Goal: Task Accomplishment & Management: Complete application form

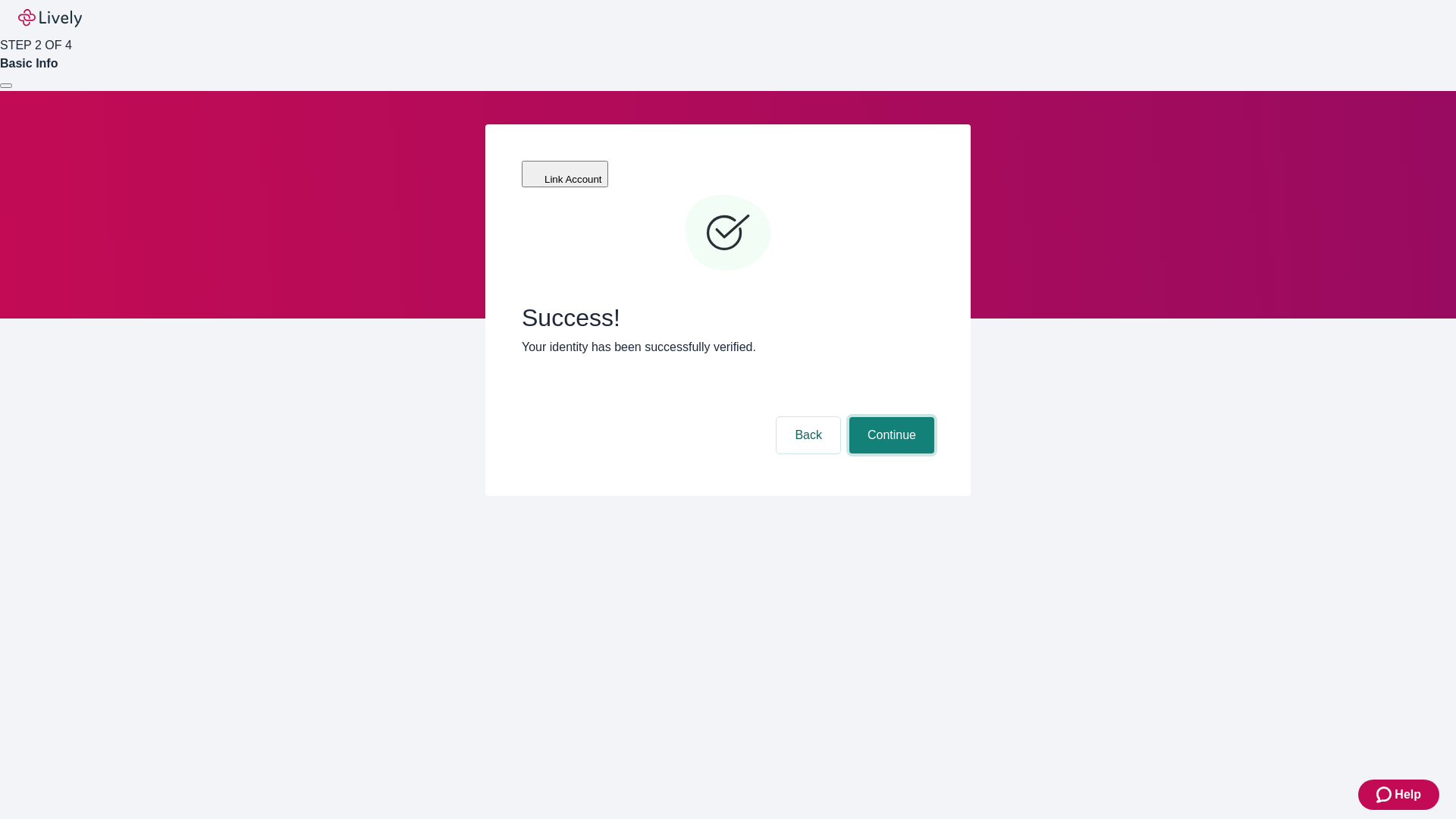
click at [889, 416] on button "Continue" at bounding box center [891, 434] width 85 height 37
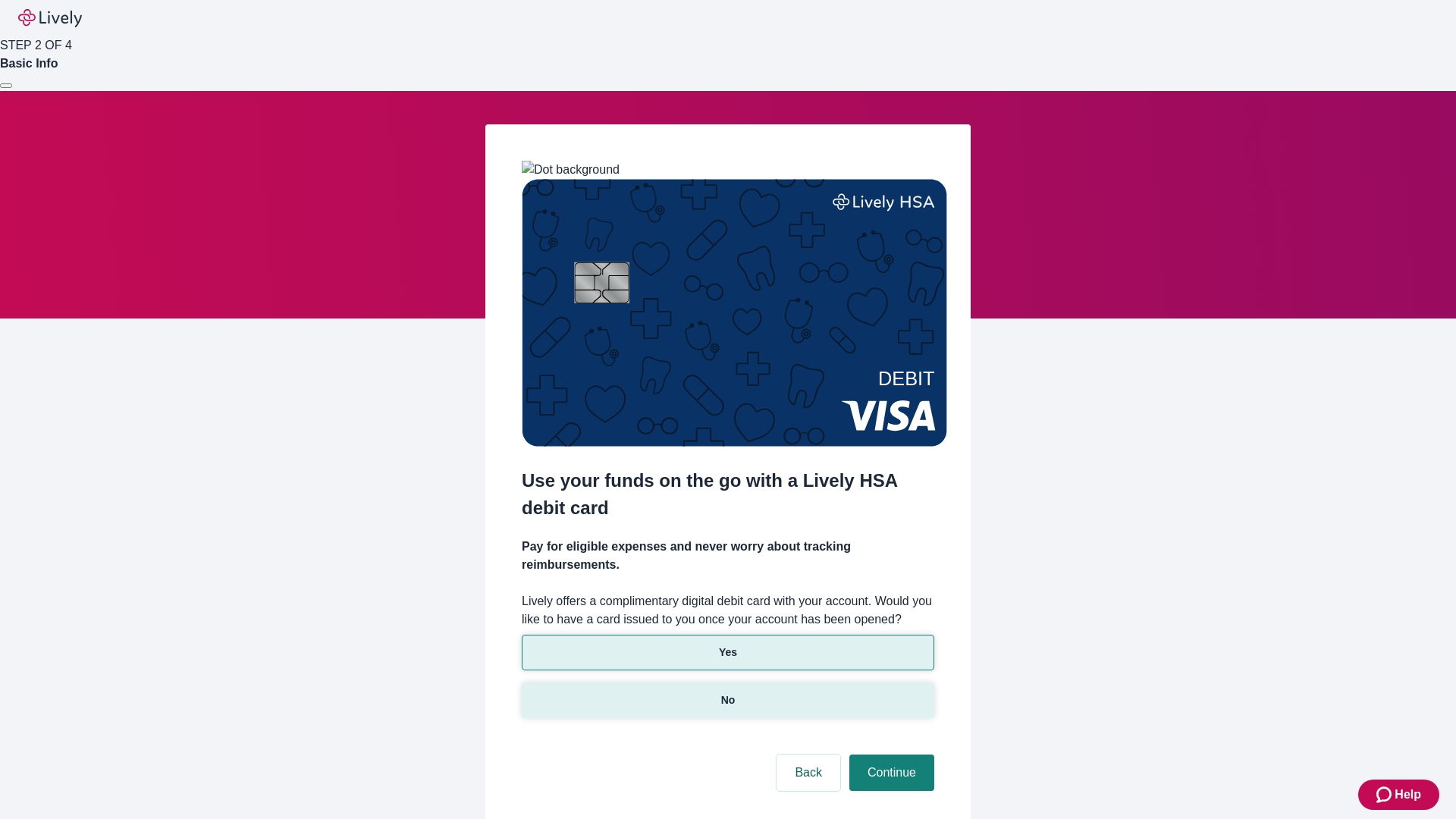
click at [728, 692] on p "No" at bounding box center [728, 700] width 14 height 16
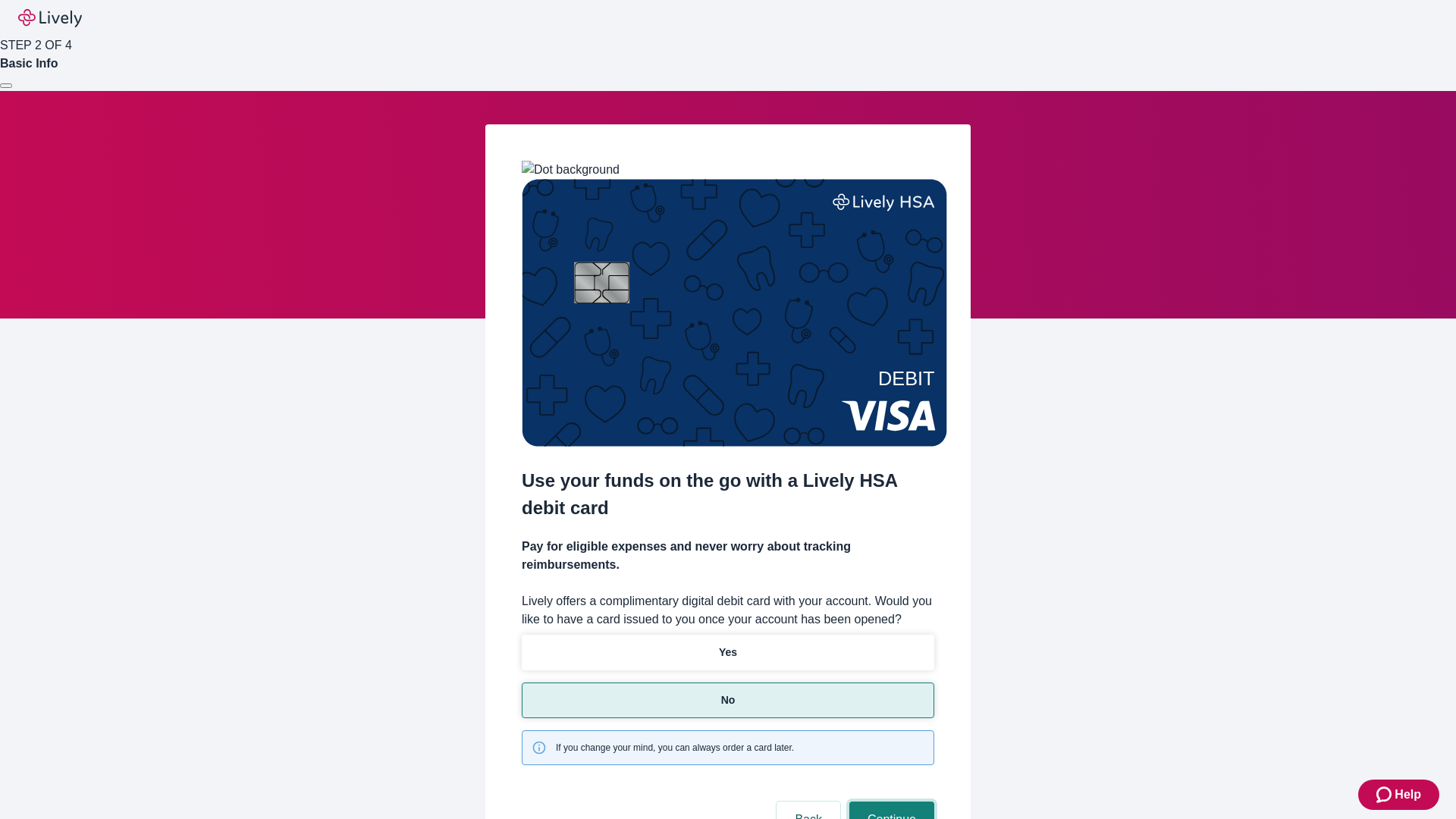
click at [889, 801] on button "Continue" at bounding box center [891, 819] width 85 height 37
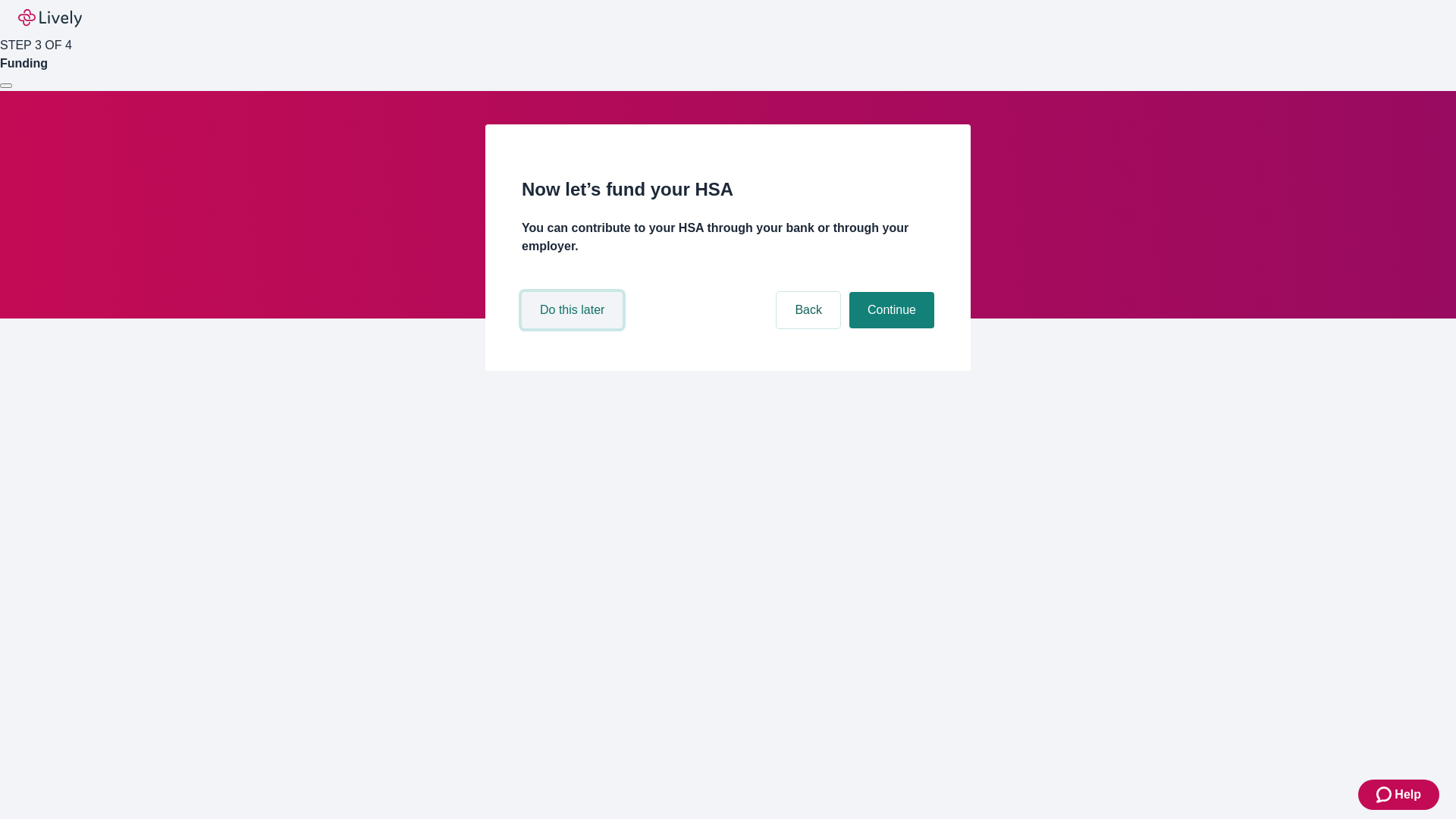
click at [574, 328] on button "Do this later" at bounding box center [571, 310] width 101 height 37
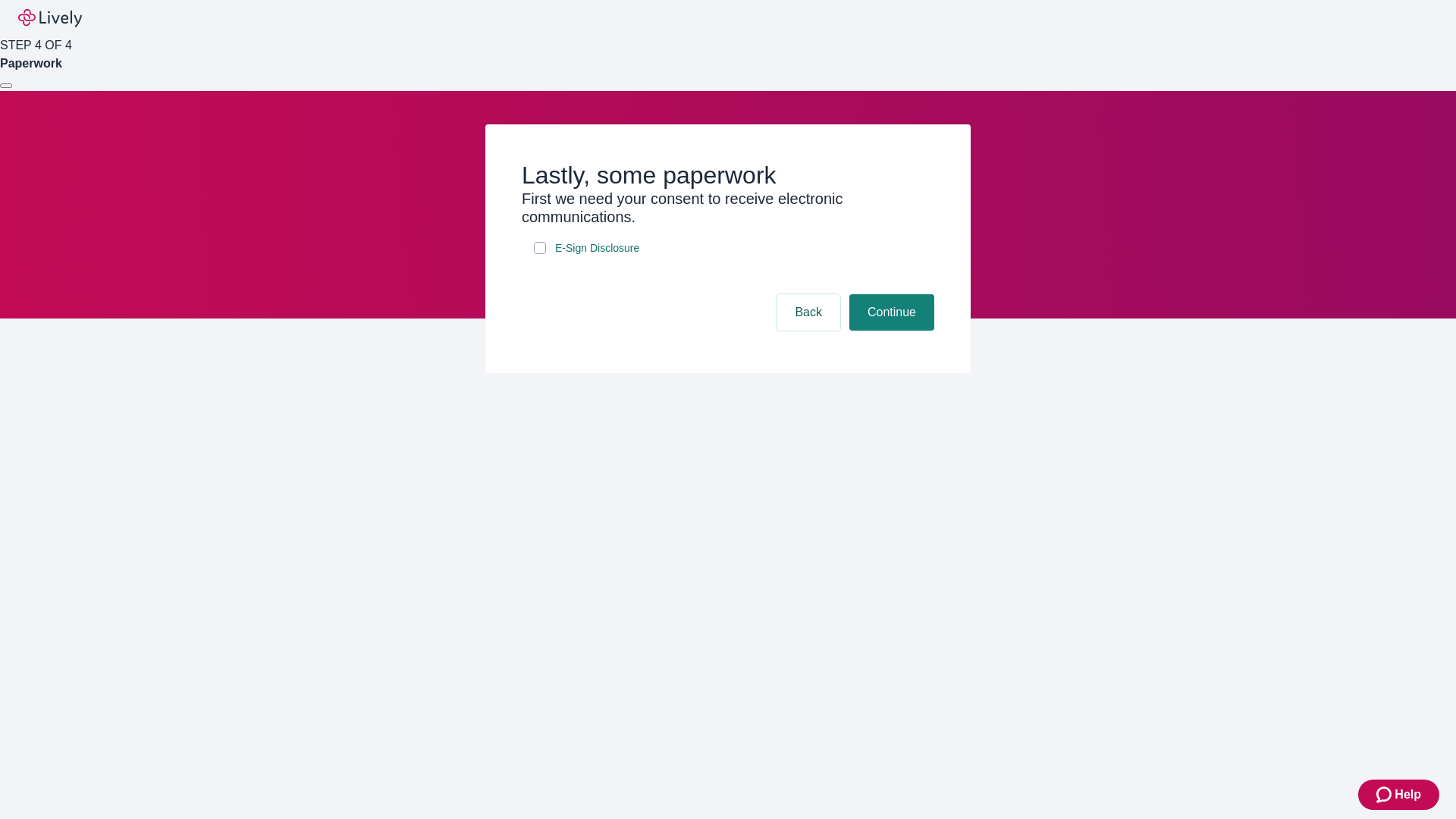
click at [540, 254] on input "E-Sign Disclosure" at bounding box center [540, 248] width 12 height 12
checkbox input "true"
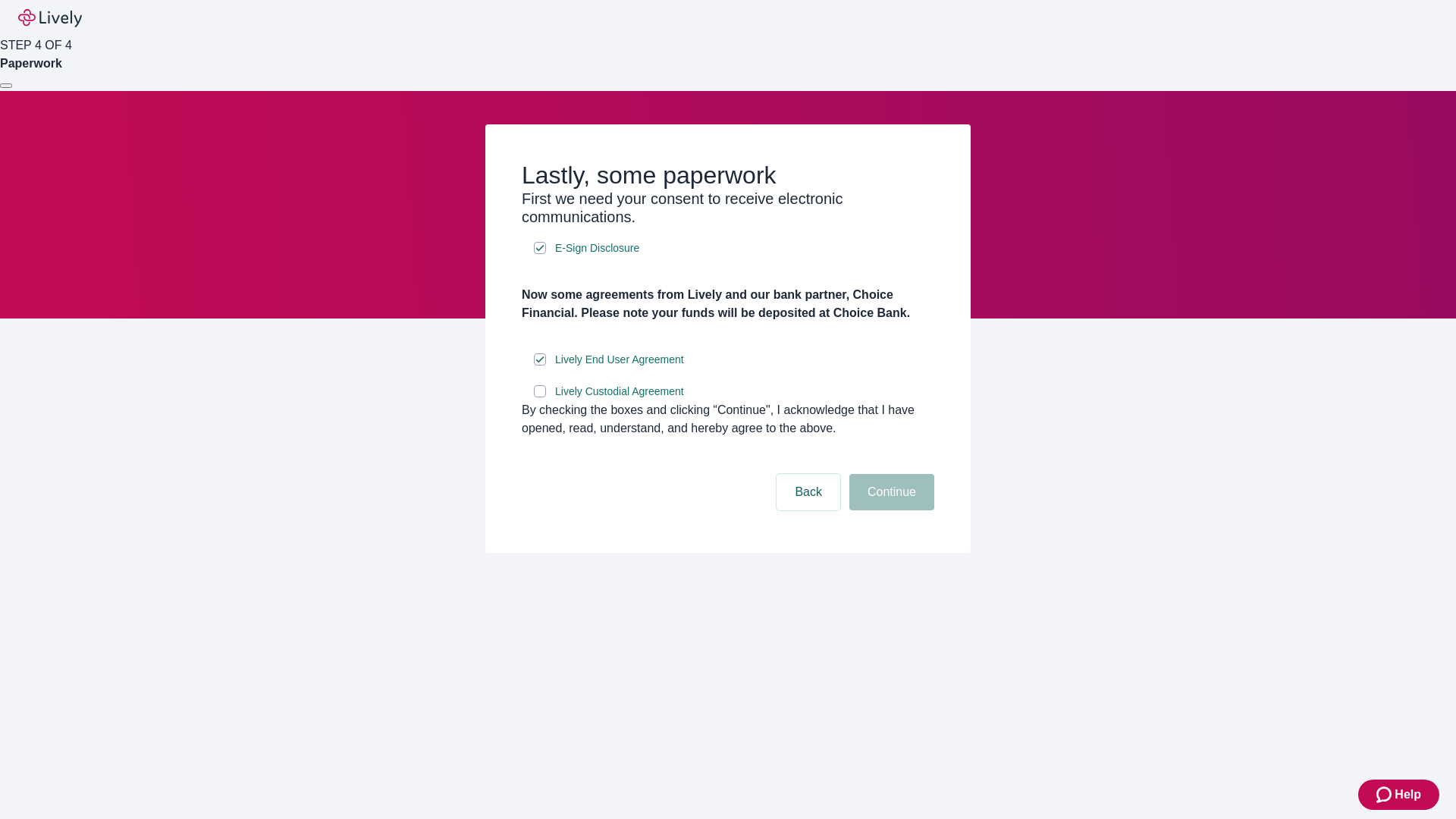
click at [540, 398] on input "Lively Custodial Agreement" at bounding box center [540, 391] width 12 height 12
checkbox input "true"
click at [889, 510] on button "Continue" at bounding box center [891, 491] width 85 height 37
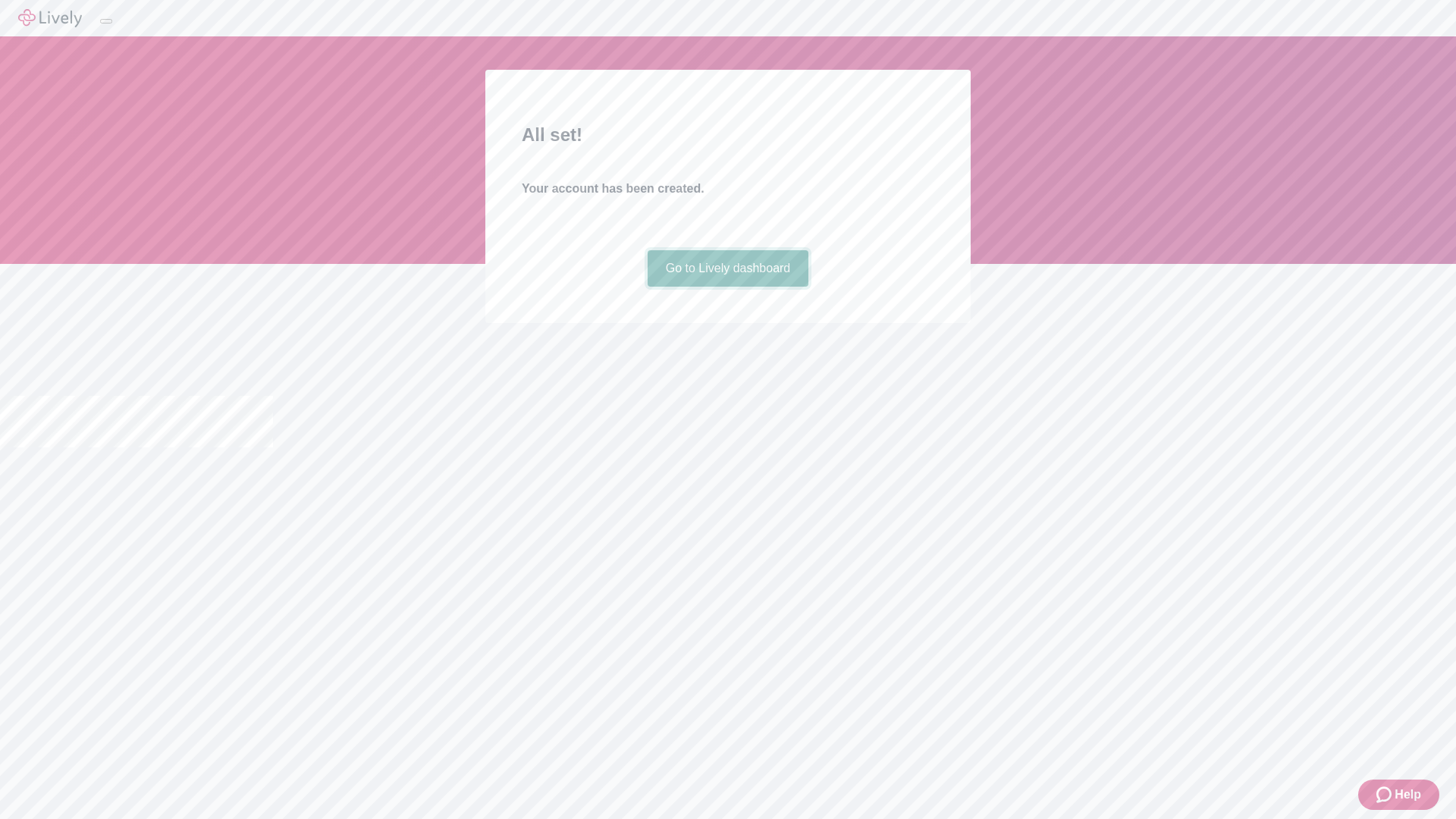
click at [728, 287] on link "Go to Lively dashboard" at bounding box center [728, 268] width 161 height 37
